Goal: Task Accomplishment & Management: Manage account settings

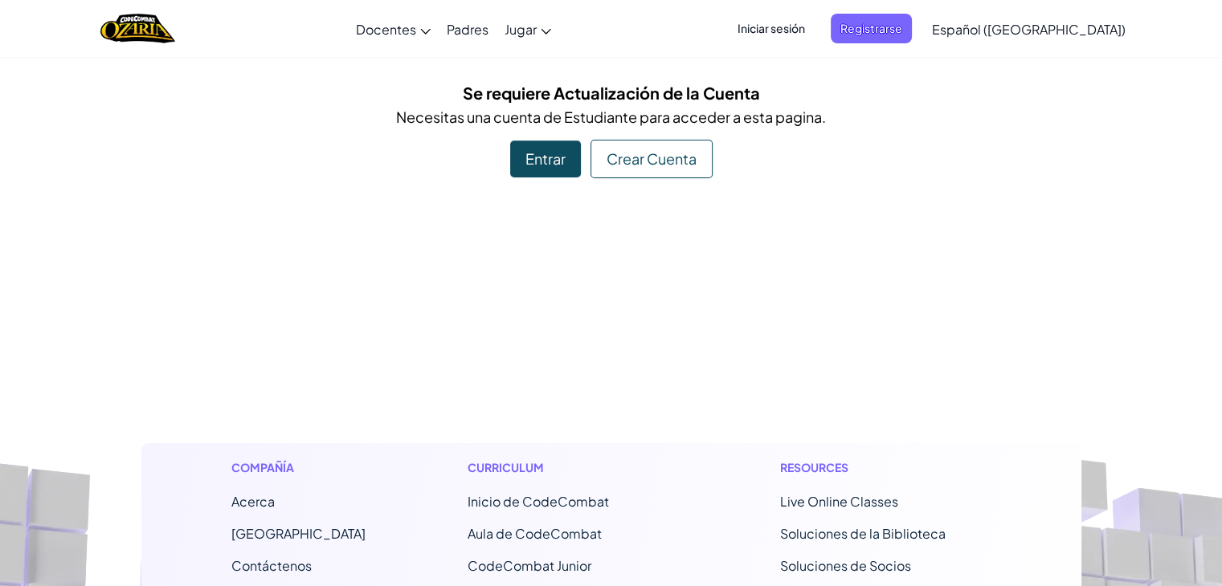
click at [547, 169] on div "Entrar" at bounding box center [545, 159] width 71 height 37
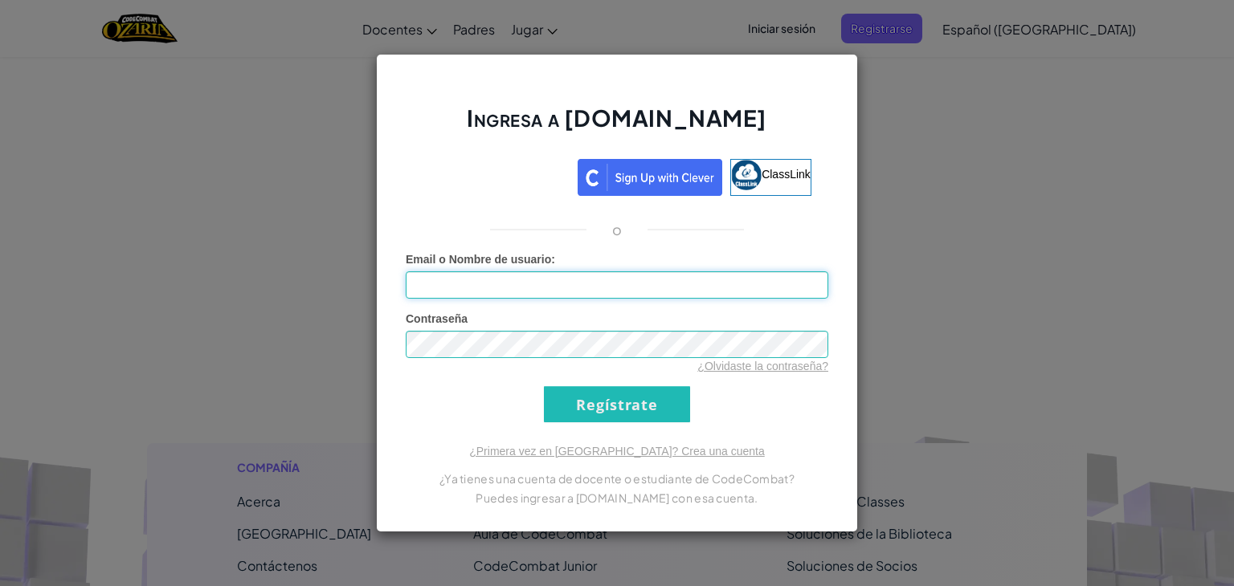
click at [500, 280] on input "Email o Nombre de usuario :" at bounding box center [617, 285] width 423 height 27
type input "a"
type input "[EMAIL_ADDRESS][DOMAIN_NAME]"
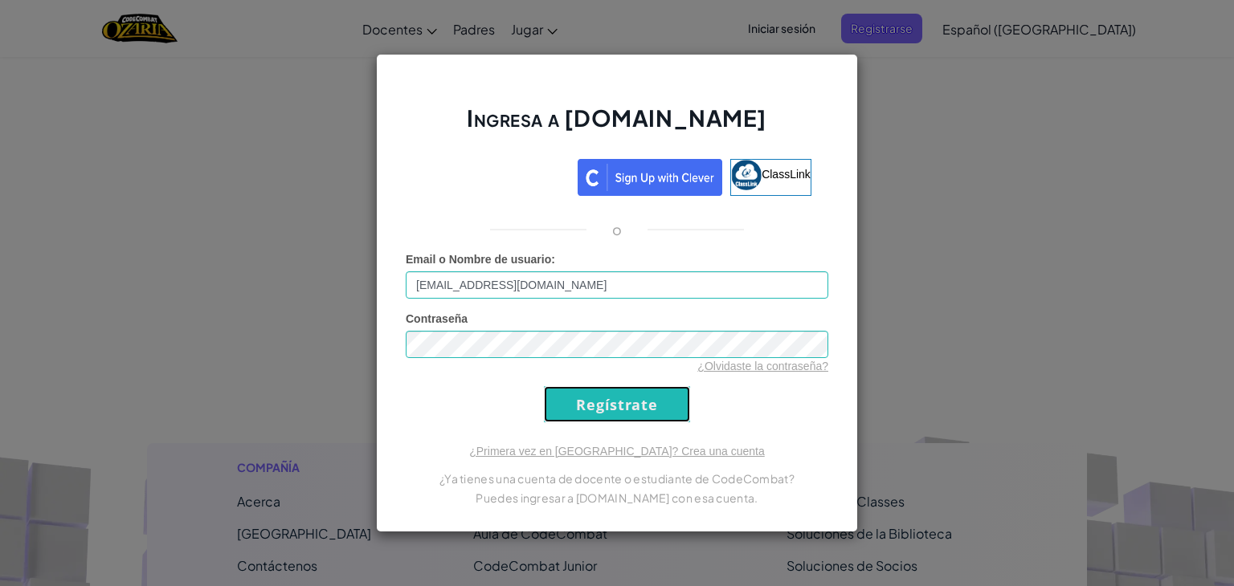
click at [583, 402] on input "Regístrate" at bounding box center [617, 404] width 146 height 36
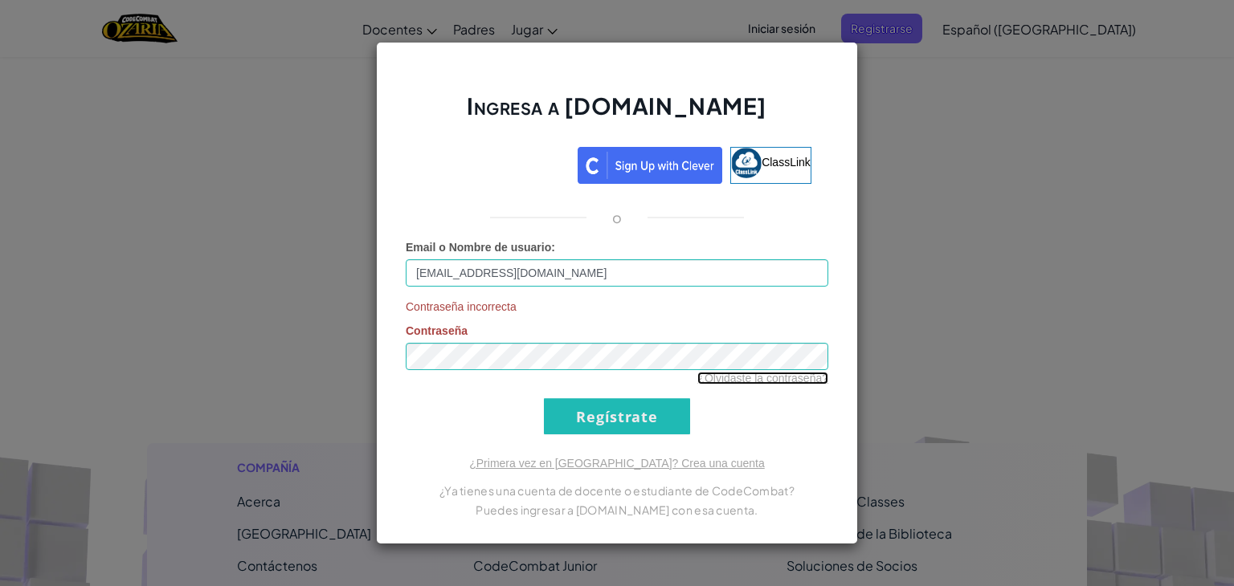
click at [756, 380] on link "¿Olvidaste la contraseña?" at bounding box center [762, 378] width 131 height 13
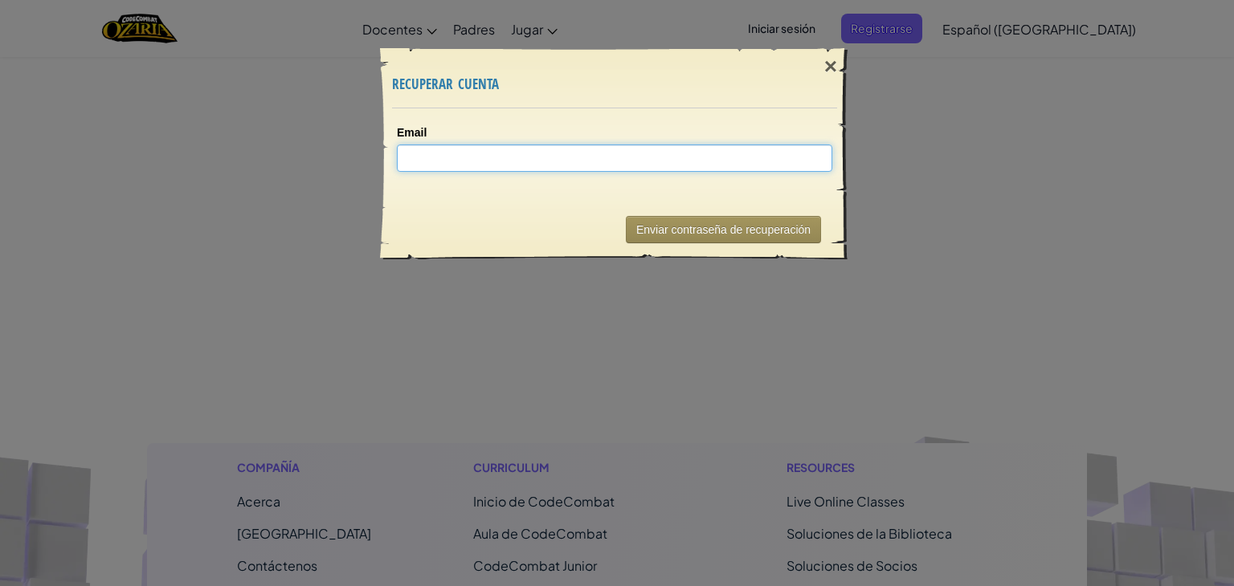
click at [704, 166] on input "Email" at bounding box center [614, 158] width 435 height 27
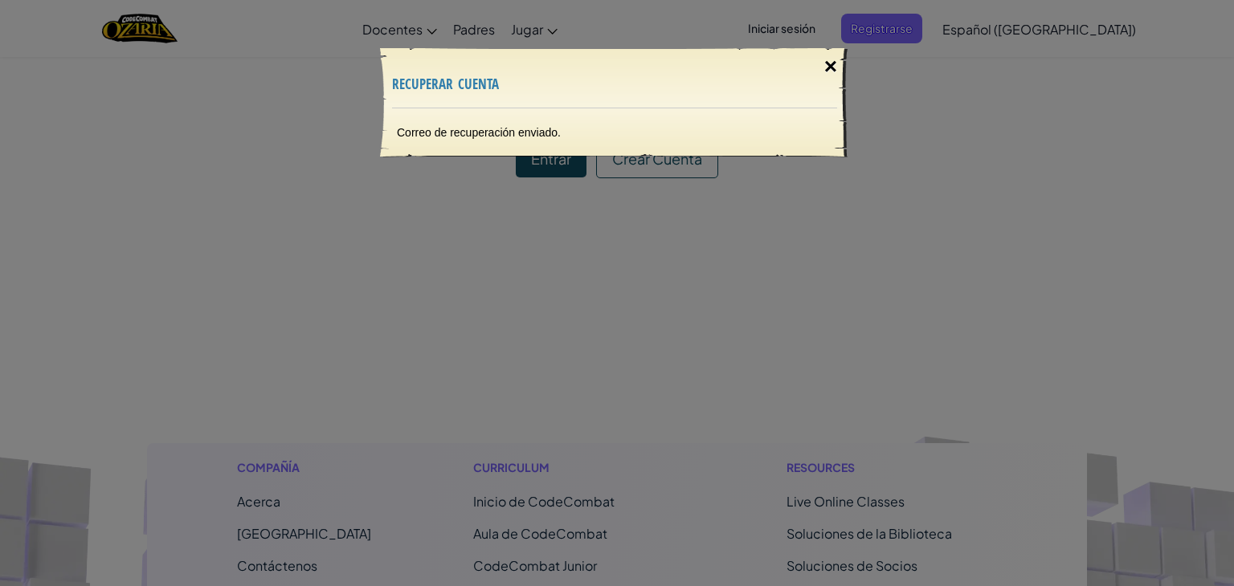
click at [830, 71] on div "×" at bounding box center [830, 66] width 37 height 47
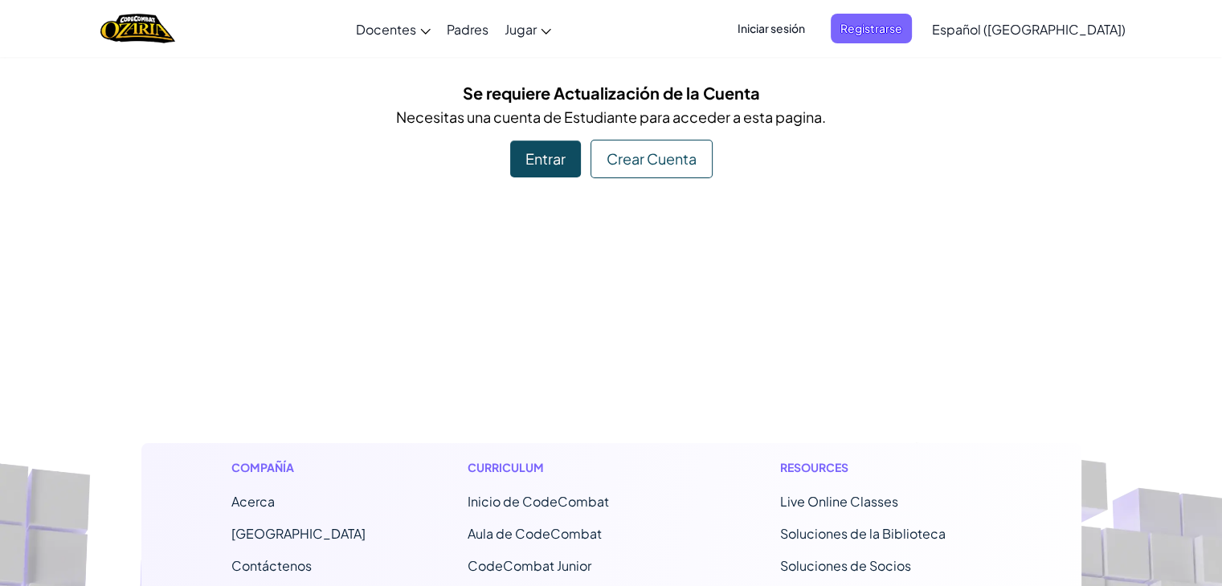
drag, startPoint x: 623, startPoint y: 163, endPoint x: 540, endPoint y: 280, distance: 144.0
click at [540, 280] on div "[MEDICAL_DATA] la navigación Docentes Crear Cuenta Gratis Soluciones para Escue…" at bounding box center [611, 546] width 1222 height 1092
click at [527, 165] on div "Entrar" at bounding box center [545, 159] width 71 height 37
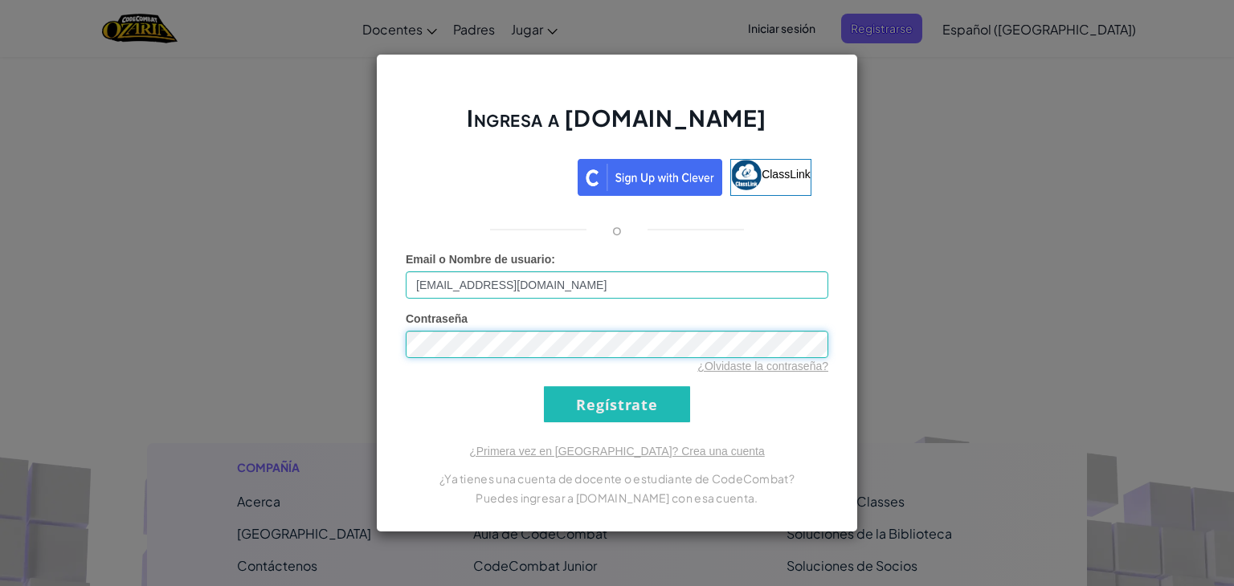
click at [327, 386] on div "Ingresa a [DOMAIN_NAME] ClassLink o Error desconocido. Email o Nombre de usuari…" at bounding box center [617, 293] width 1234 height 586
click at [782, 398] on form "Email o Nombre de usuario : [EMAIL_ADDRESS][DOMAIN_NAME] Contraseña ¿Olvidaste …" at bounding box center [617, 336] width 423 height 171
click at [647, 382] on form "Email o Nombre de usuario : [EMAIL_ADDRESS][DOMAIN_NAME] Contraseña ¿Olvidaste …" at bounding box center [617, 336] width 423 height 171
click at [626, 399] on input "Regístrate" at bounding box center [617, 404] width 146 height 36
